Goal: Task Accomplishment & Management: Manage account settings

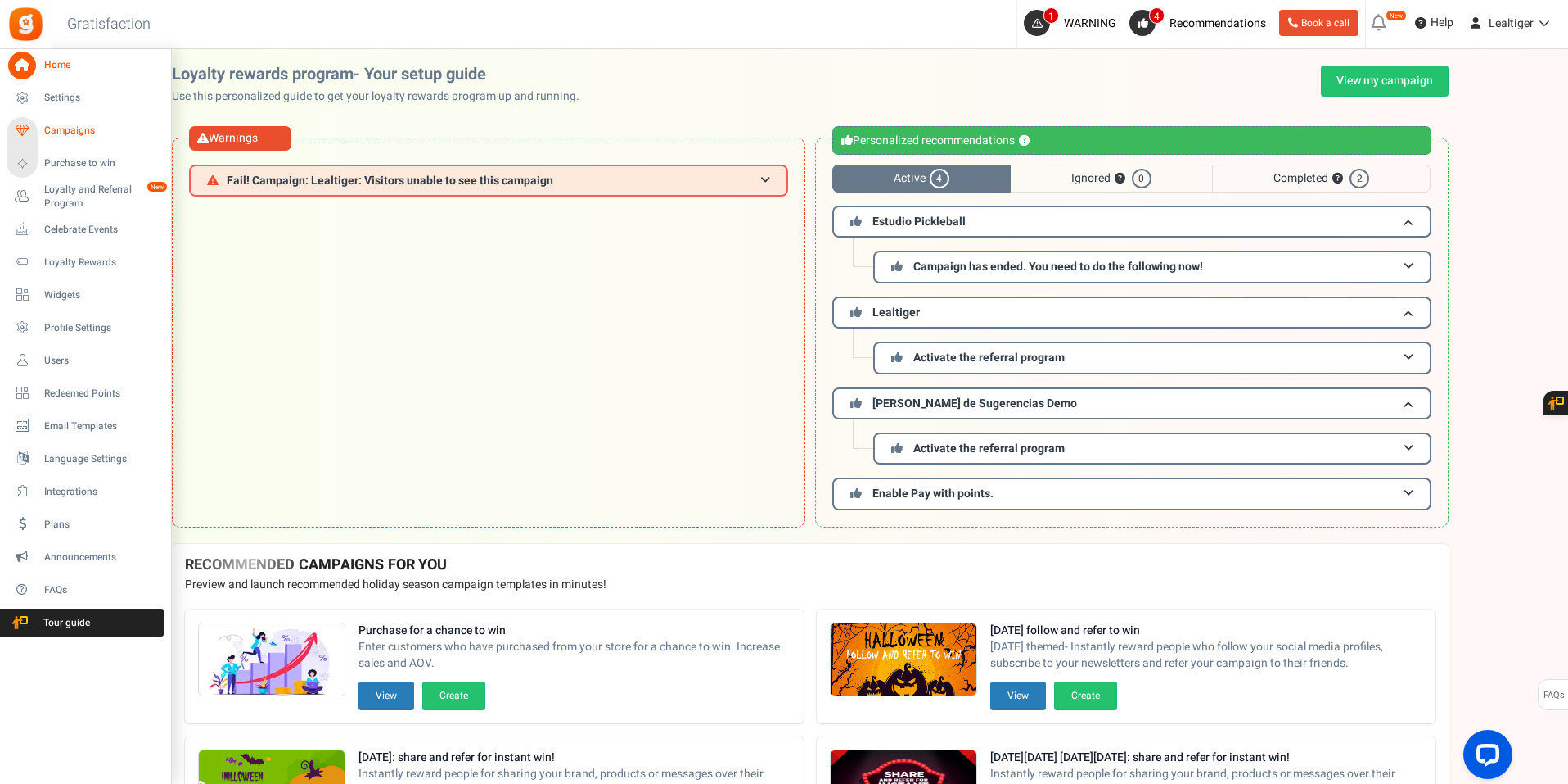
click at [70, 133] on span "Campaigns" at bounding box center [102, 131] width 115 height 14
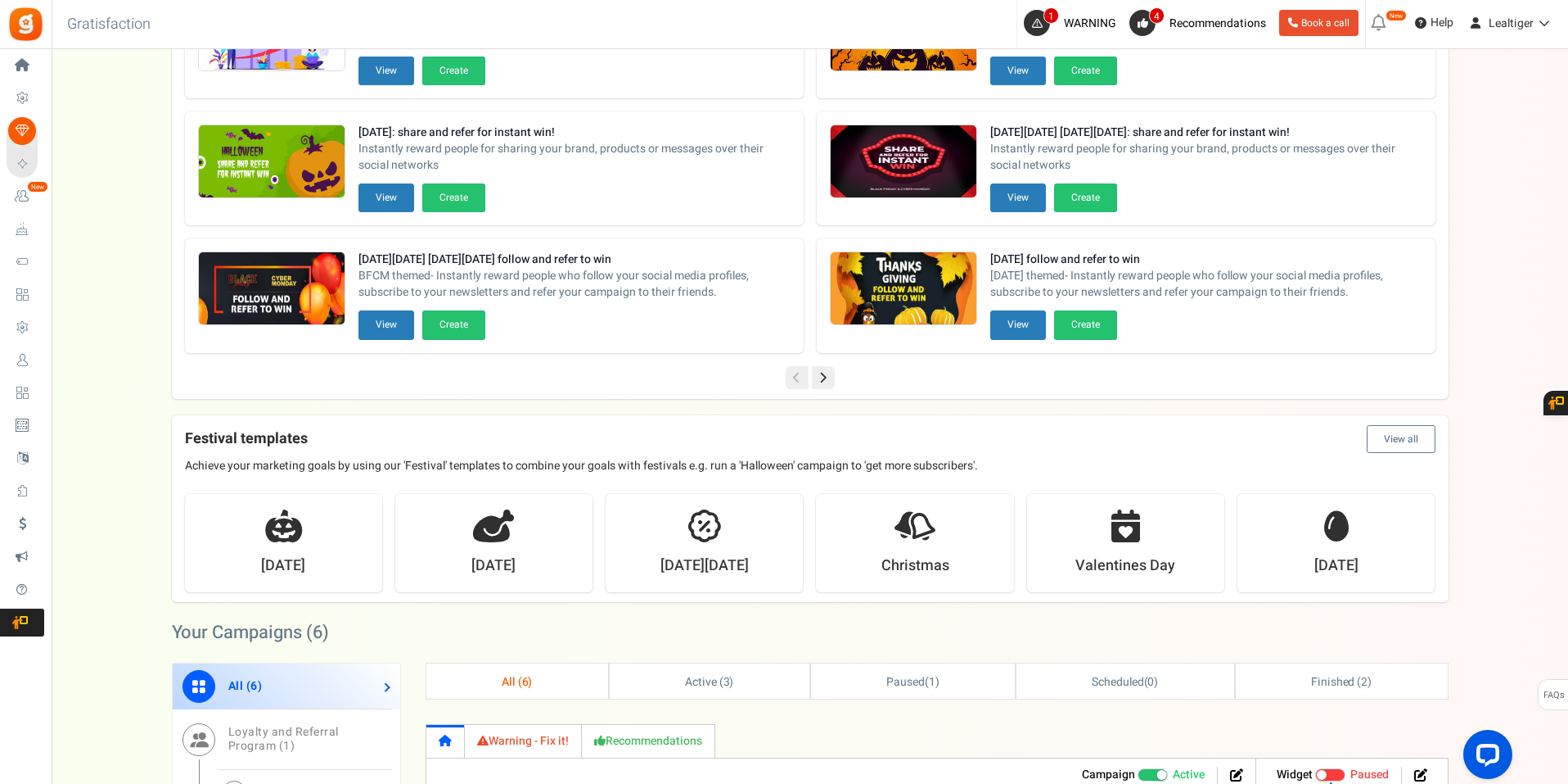
scroll to position [704, 0]
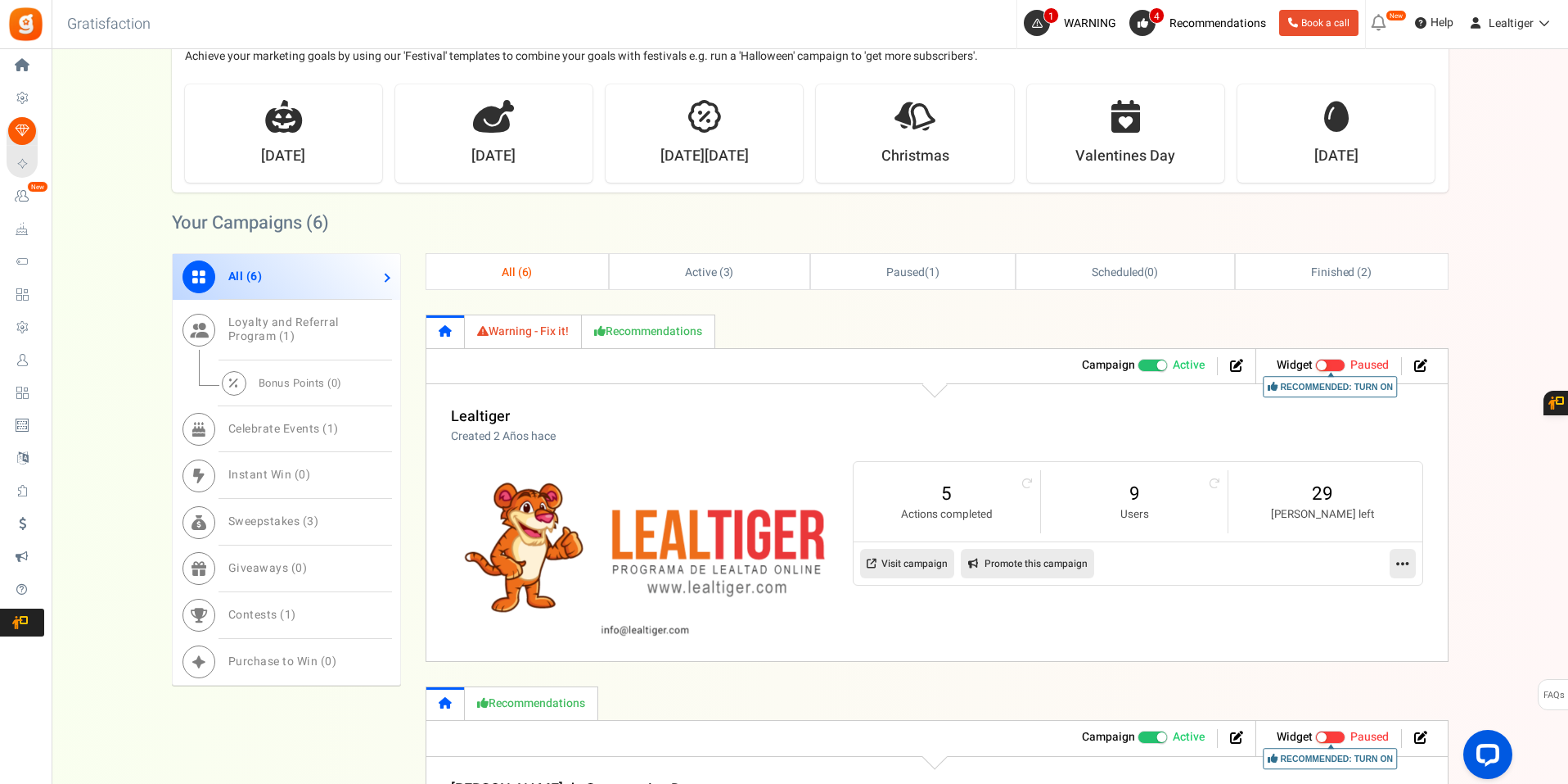
click at [388, 276] on link "All ( 6 )" at bounding box center [287, 278] width 228 height 47
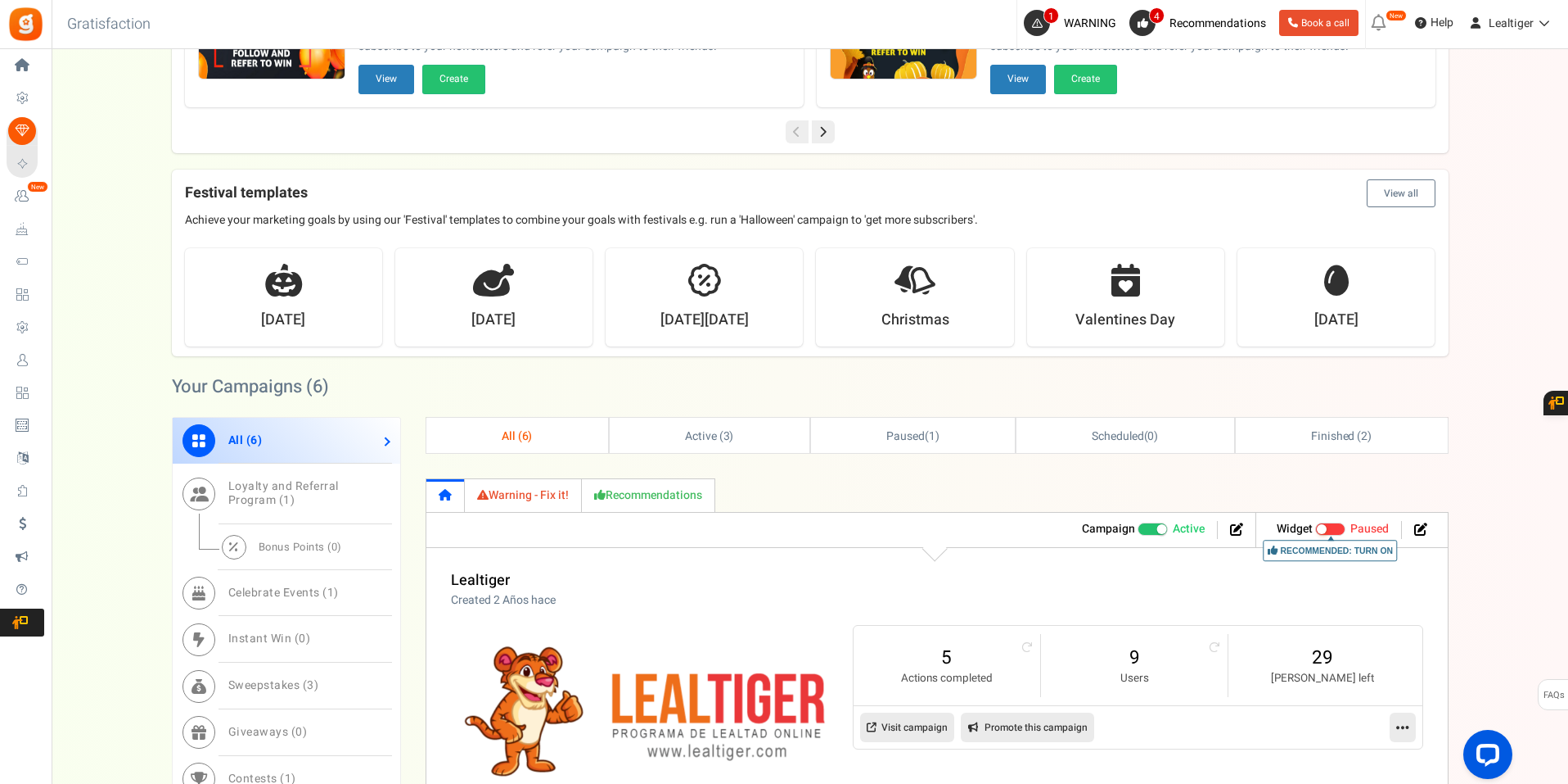
scroll to position [377, 0]
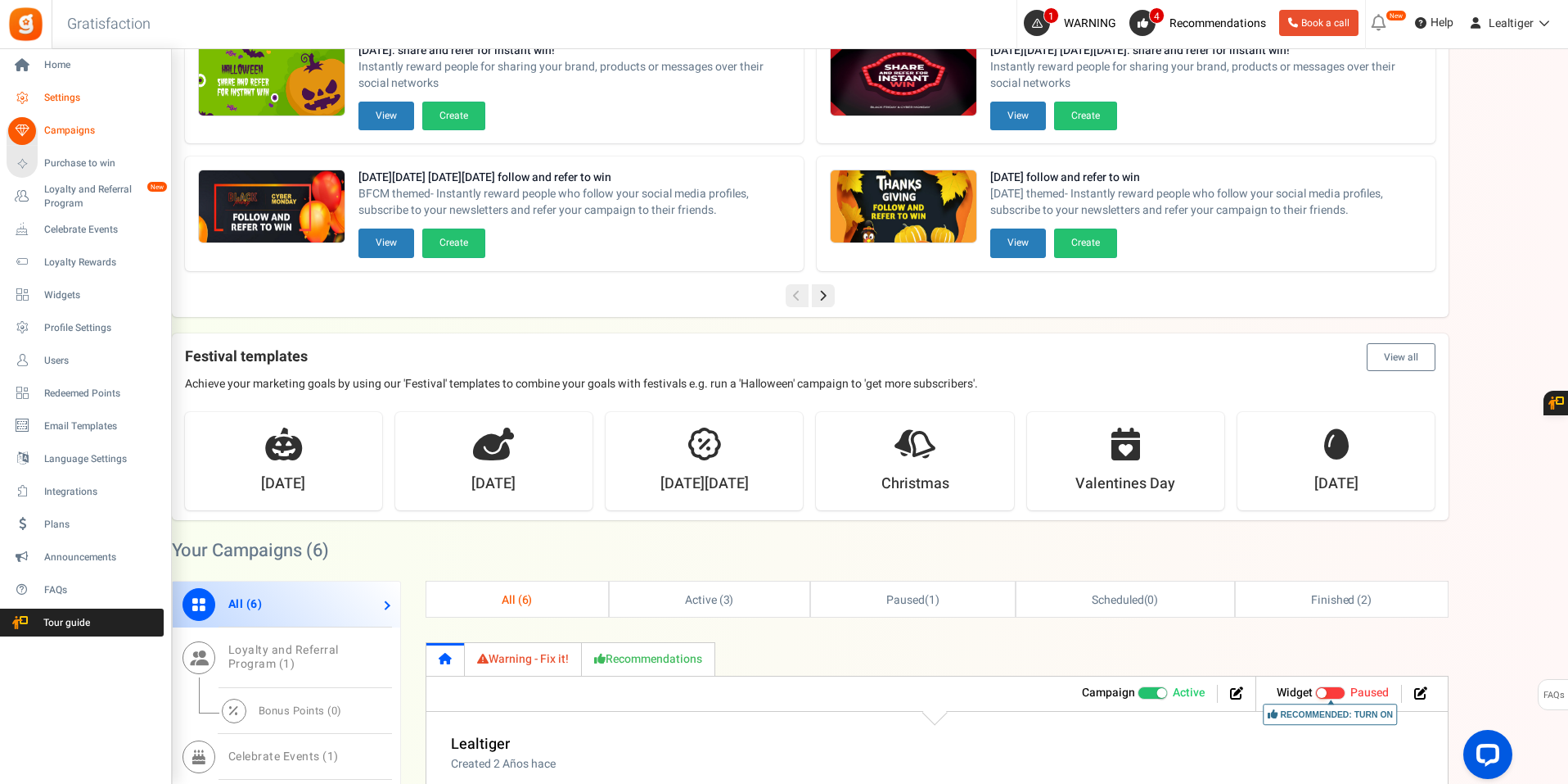
click at [57, 88] on link "Settings" at bounding box center [85, 98] width 157 height 28
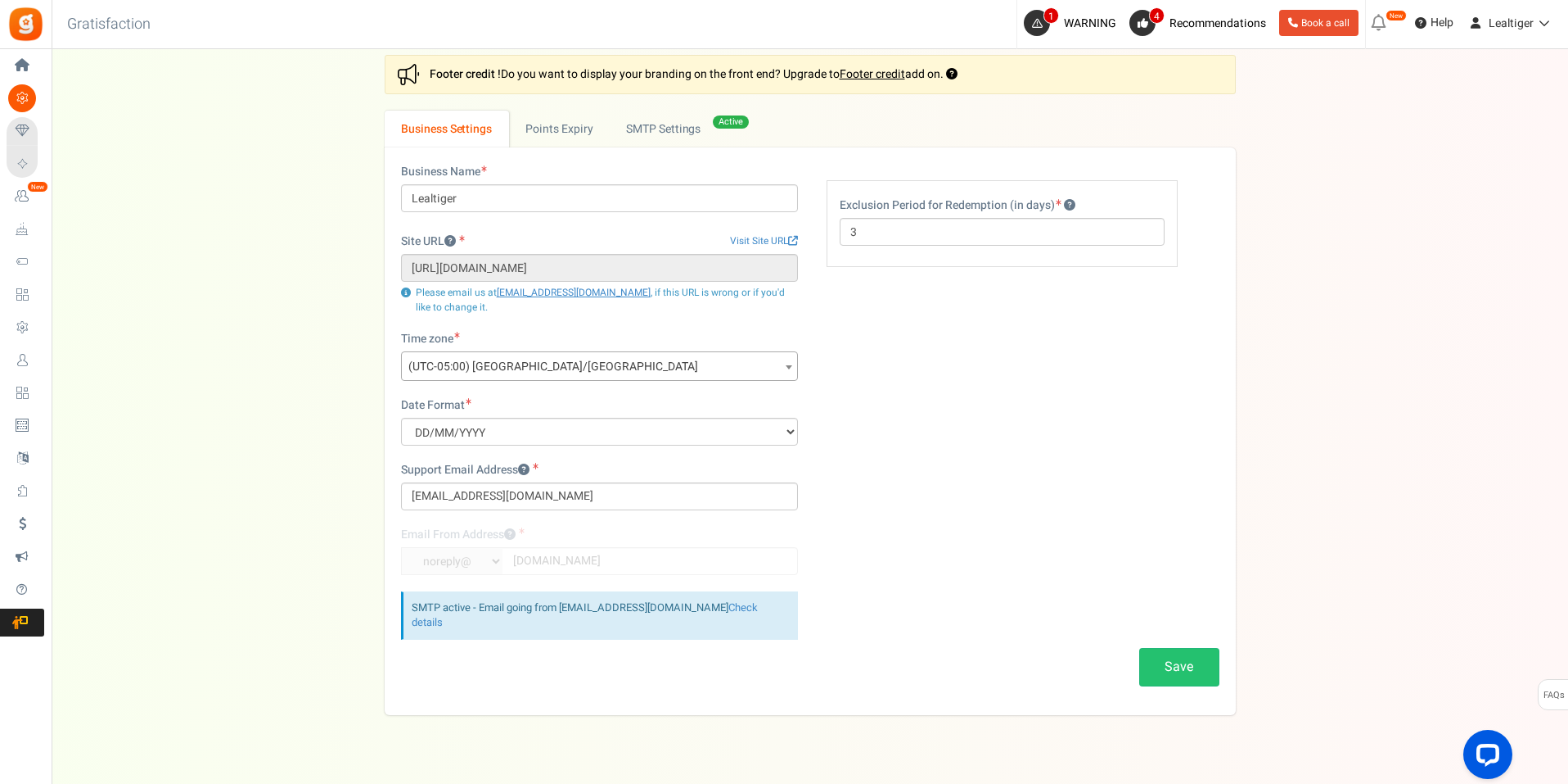
scroll to position [127, 0]
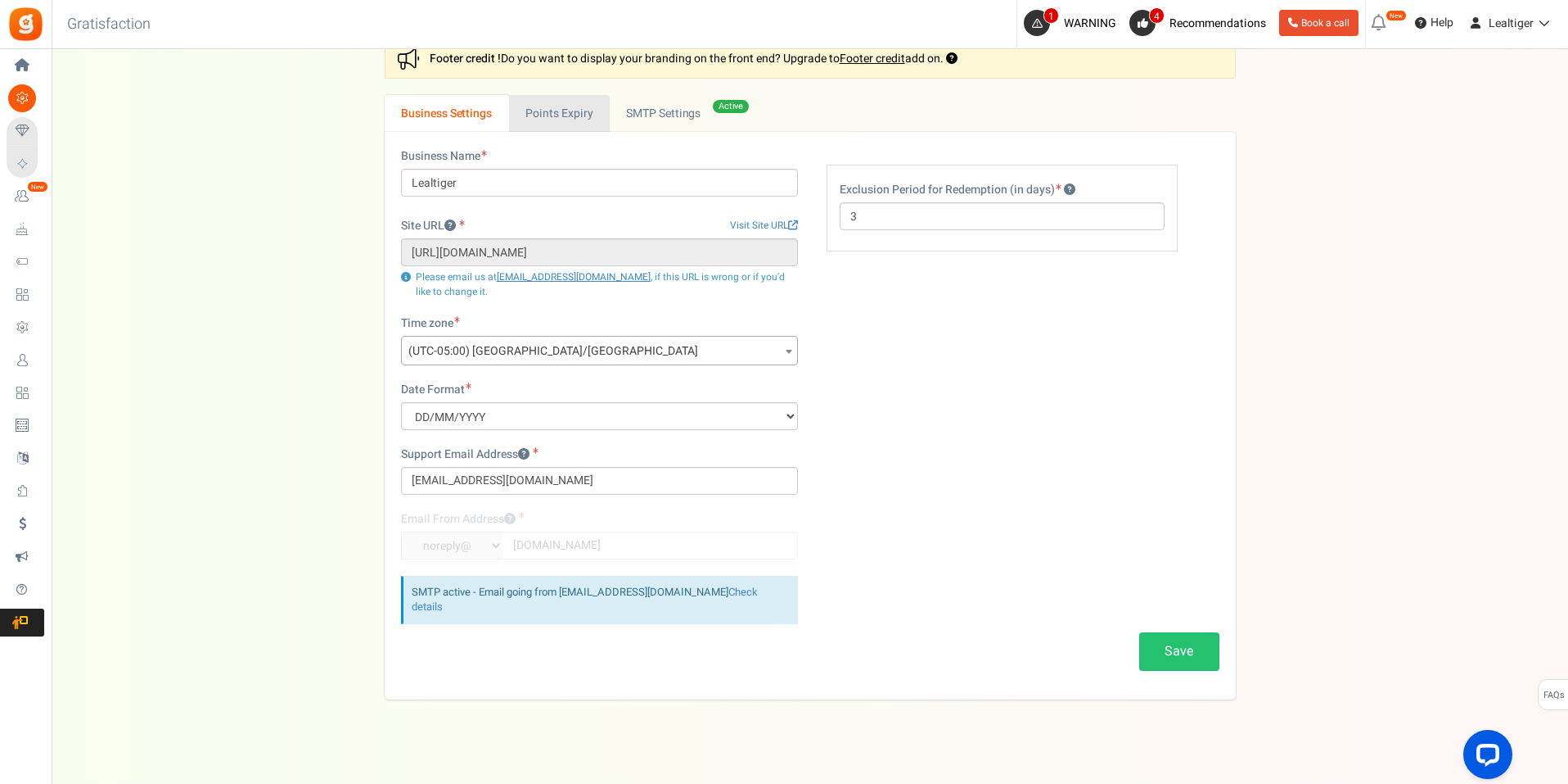
click at [570, 110] on link "Points Expiry" at bounding box center [559, 113] width 101 height 37
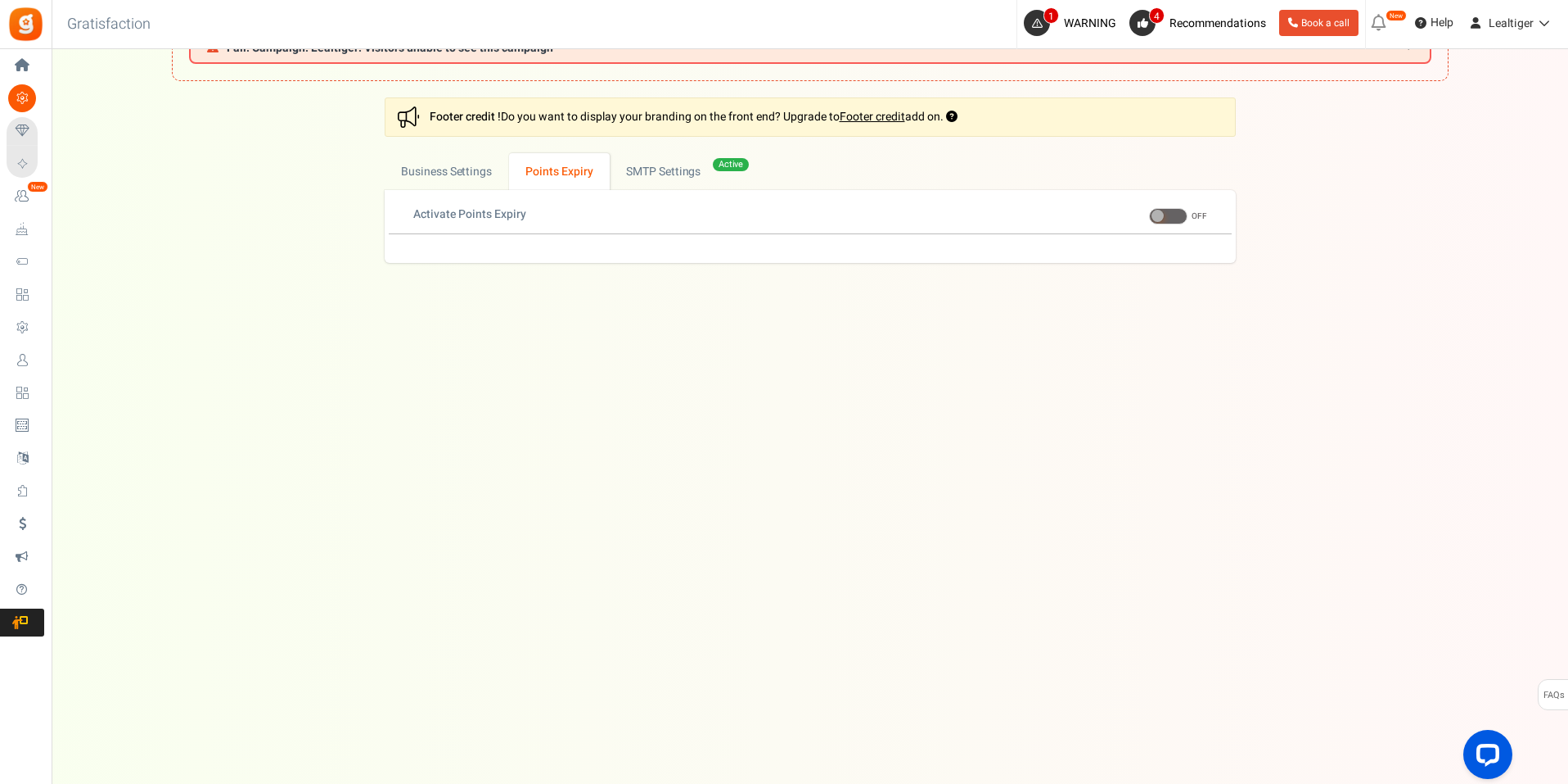
scroll to position [69, 0]
click at [654, 165] on link "Active SMTP Settings" at bounding box center [683, 171] width 146 height 37
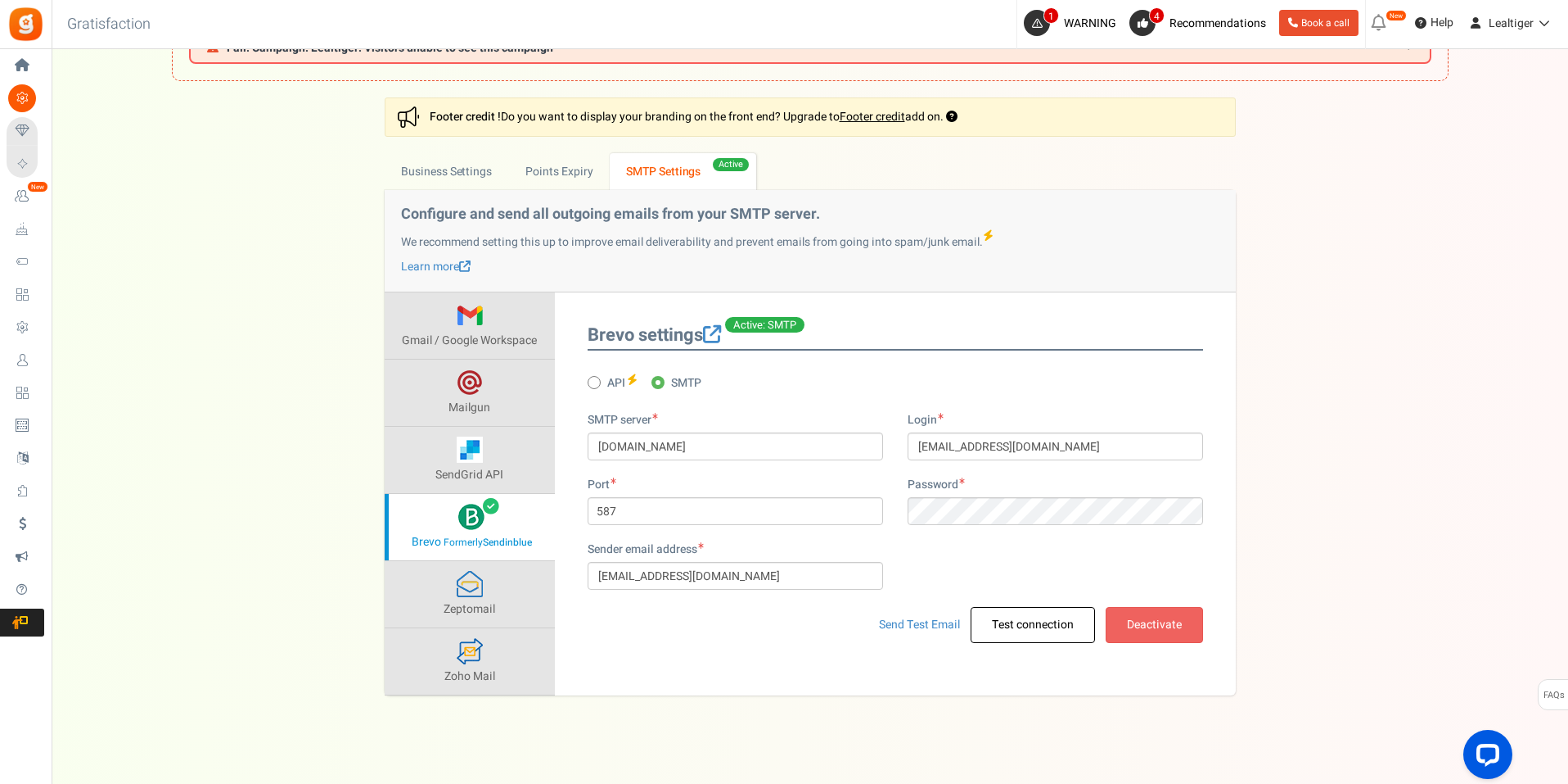
click at [1315, 416] on div "Settings In this section you will setup your business details and points expiry…" at bounding box center [810, 396] width 1484 height 597
click at [577, 178] on link "Points Expiry" at bounding box center [559, 171] width 101 height 37
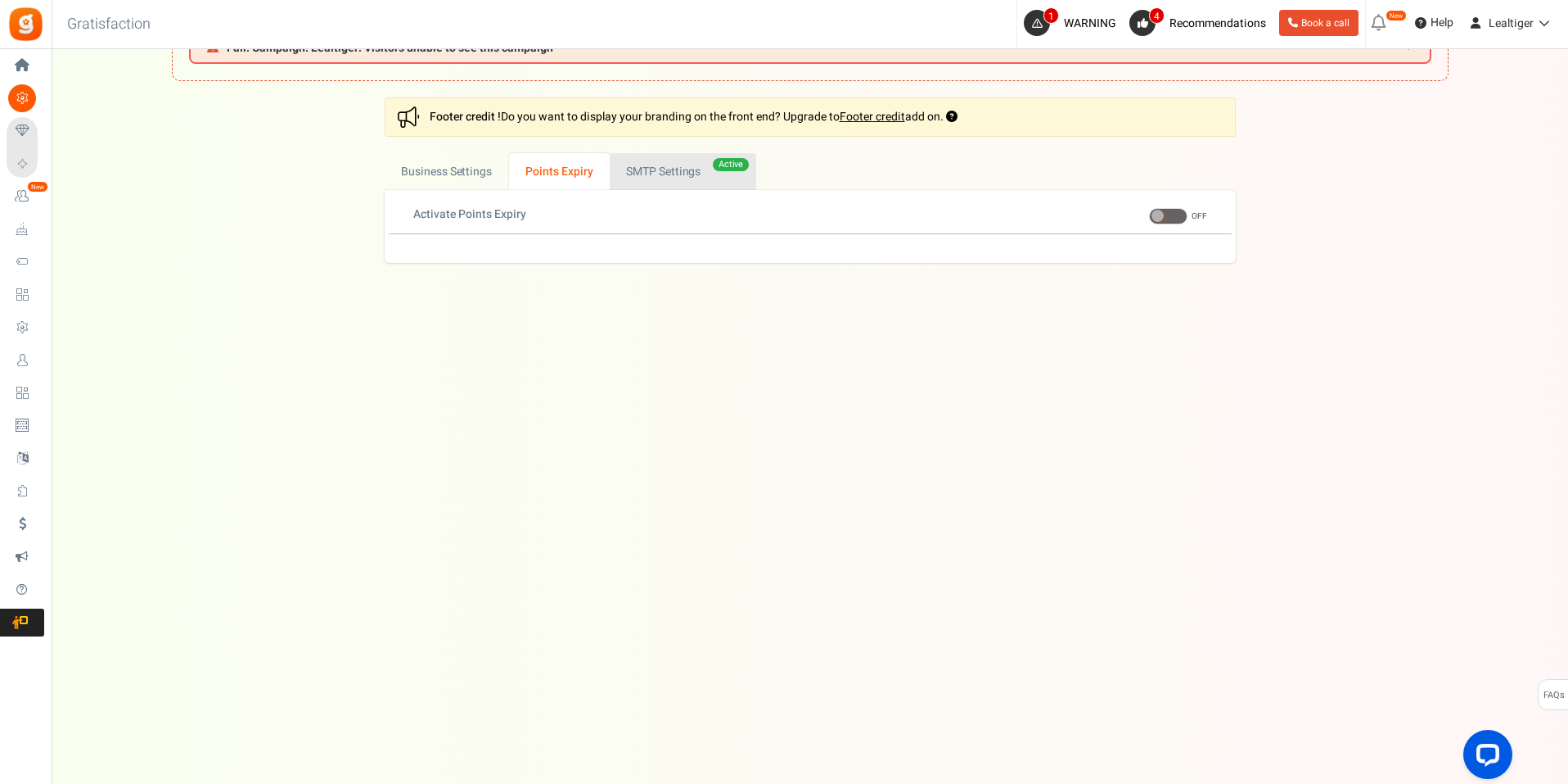
click at [669, 164] on link "Active SMTP Settings" at bounding box center [683, 171] width 146 height 37
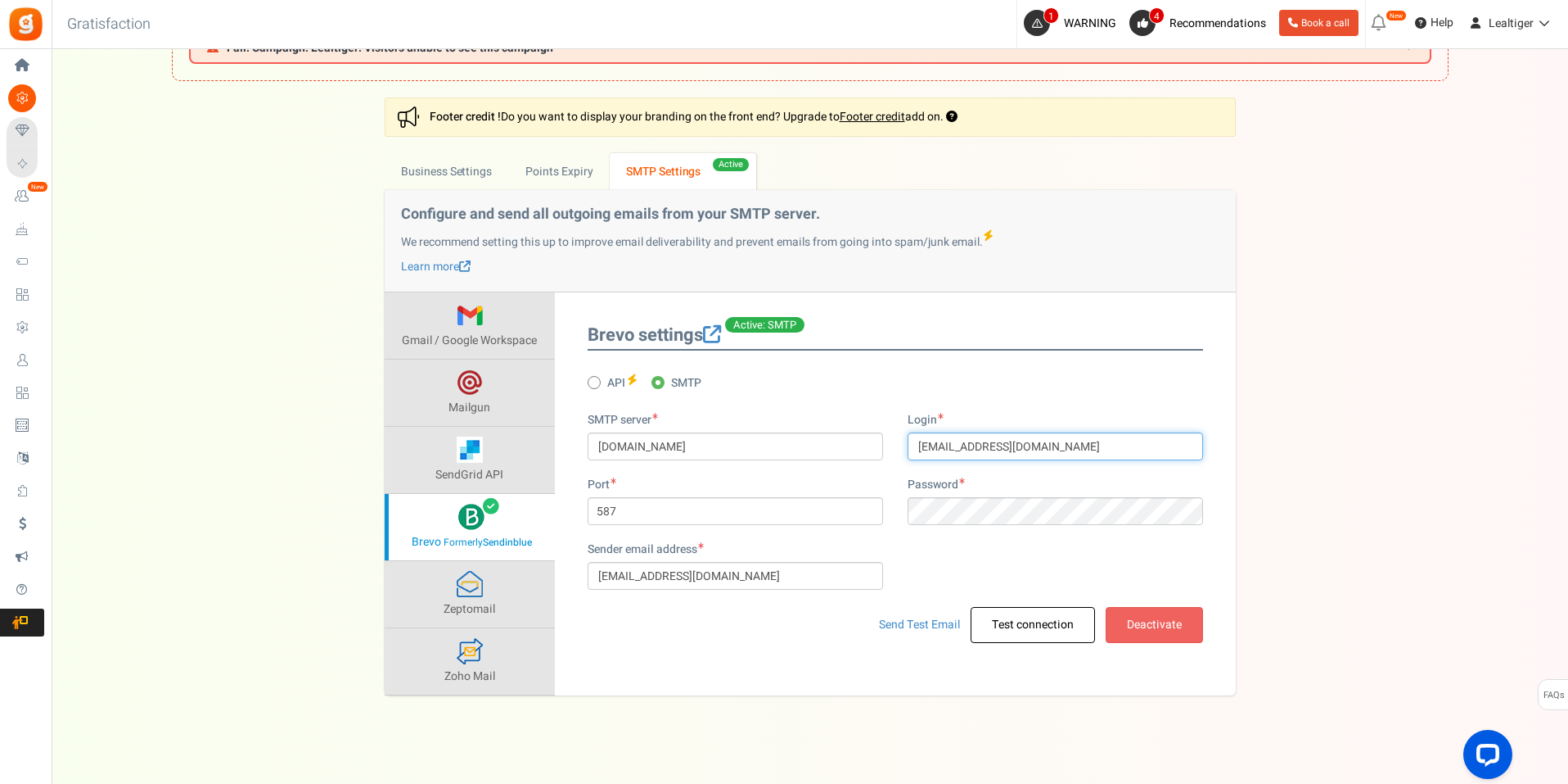
click at [1134, 439] on input "[EMAIL_ADDRESS][DOMAIN_NAME]" at bounding box center [1056, 446] width 296 height 28
click at [719, 335] on span at bounding box center [711, 334] width 18 height 18
click at [923, 622] on link "Send Test Email" at bounding box center [919, 625] width 81 height 17
